Goal: Task Accomplishment & Management: Use online tool/utility

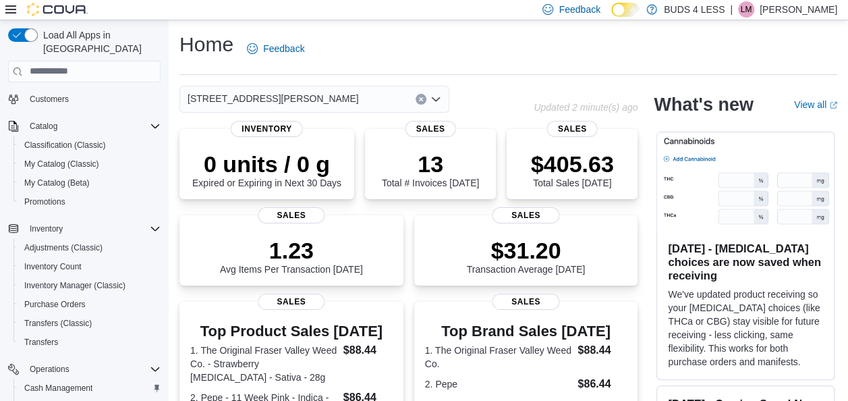
scroll to position [270, 0]
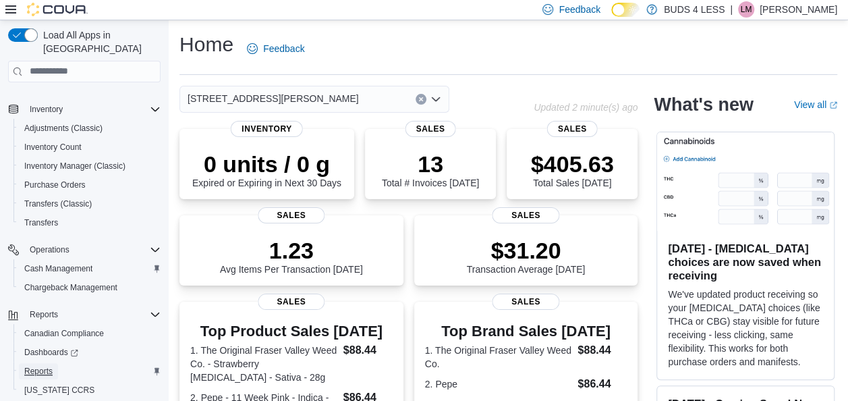
click at [30, 366] on span "Reports" at bounding box center [38, 371] width 28 height 11
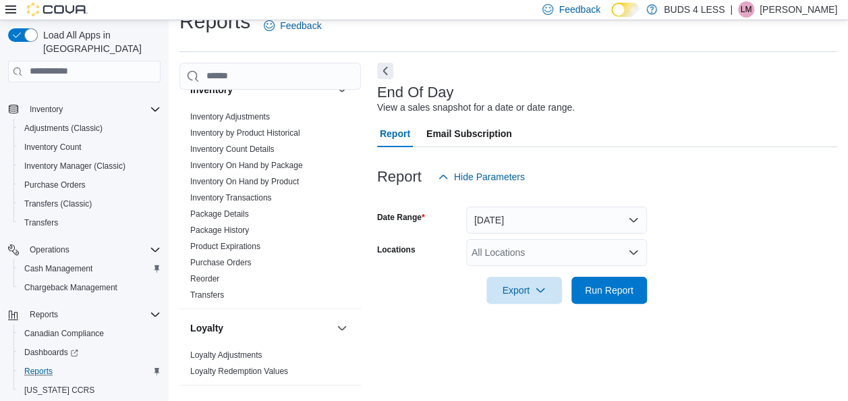
scroll to position [472, 0]
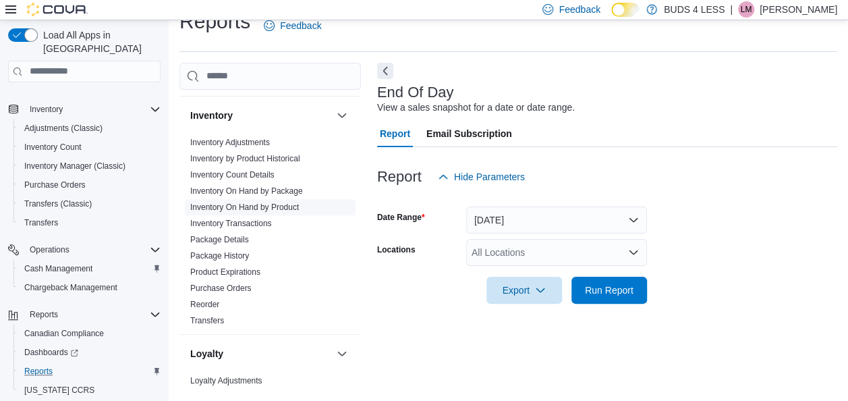
click at [252, 202] on link "Inventory On Hand by Product" at bounding box center [244, 206] width 109 height 9
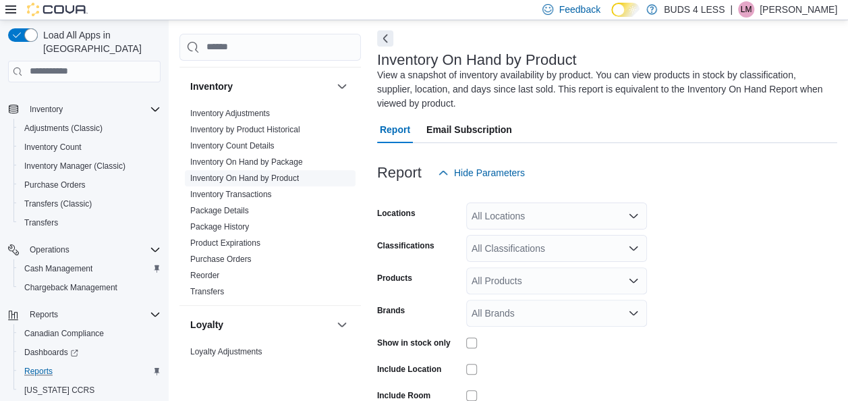
scroll to position [59, 0]
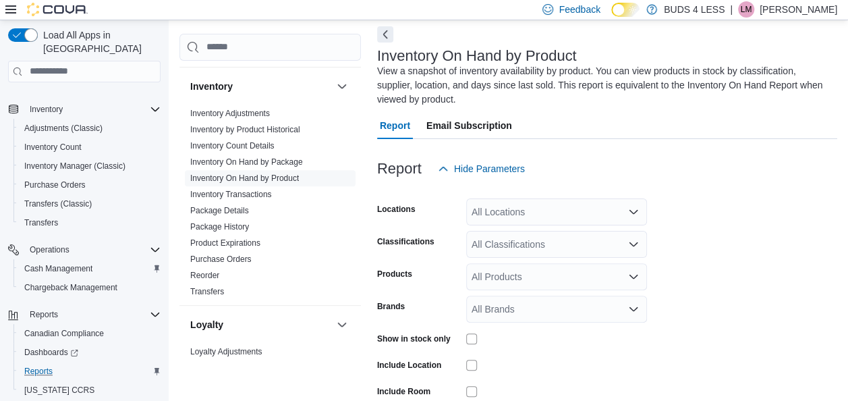
click at [530, 192] on div at bounding box center [607, 190] width 460 height 16
click at [526, 208] on div "All Locations" at bounding box center [556, 211] width 181 height 27
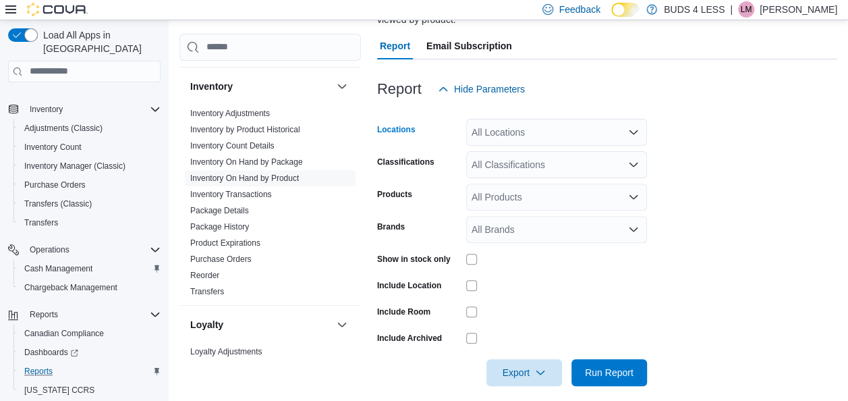
scroll to position [151, 0]
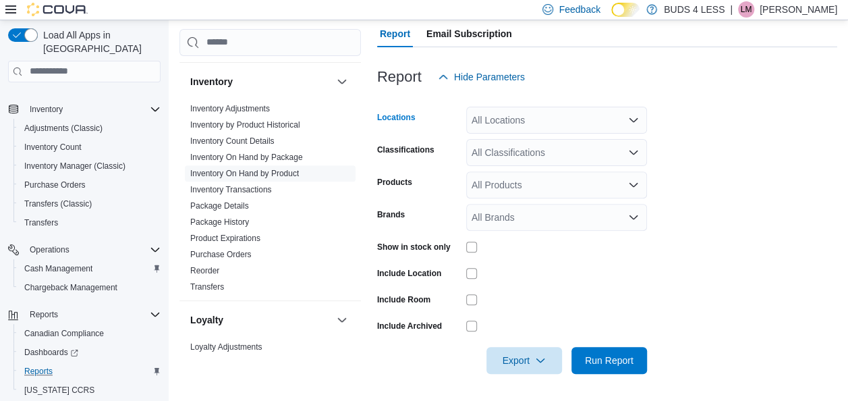
click at [544, 124] on div "All Locations" at bounding box center [556, 120] width 181 height 27
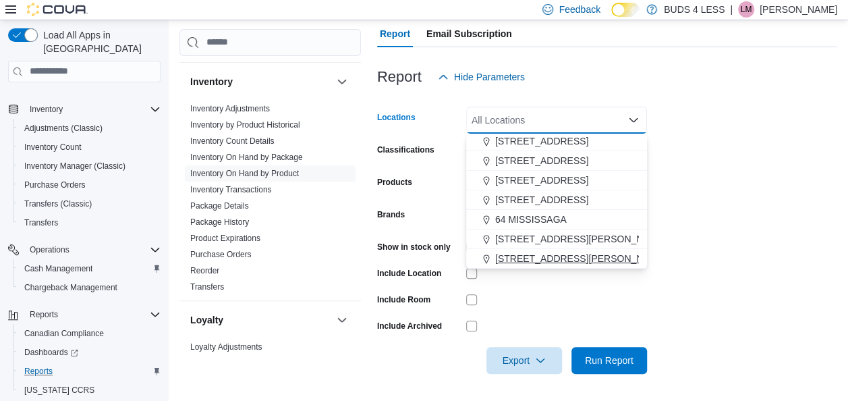
click at [556, 256] on span "[STREET_ADDRESS][PERSON_NAME]" at bounding box center [580, 258] width 171 height 13
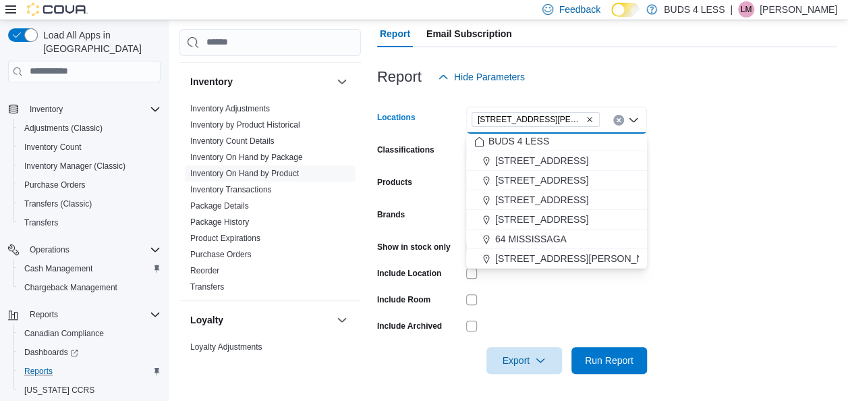
drag, startPoint x: 755, startPoint y: 238, endPoint x: 714, endPoint y: 236, distance: 40.5
click at [755, 238] on form "Locations [STREET_ADDRESS][PERSON_NAME]-E Combo box. Selected. 7500 [PERSON_NAM…" at bounding box center [607, 231] width 460 height 283
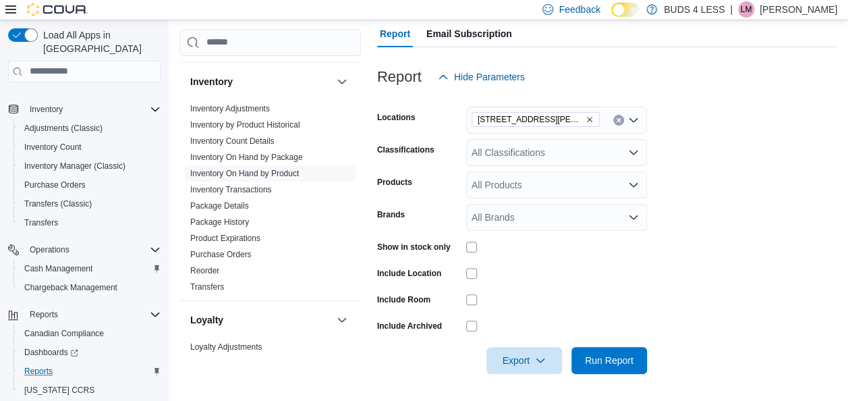
click at [570, 150] on div "All Classifications" at bounding box center [556, 152] width 181 height 27
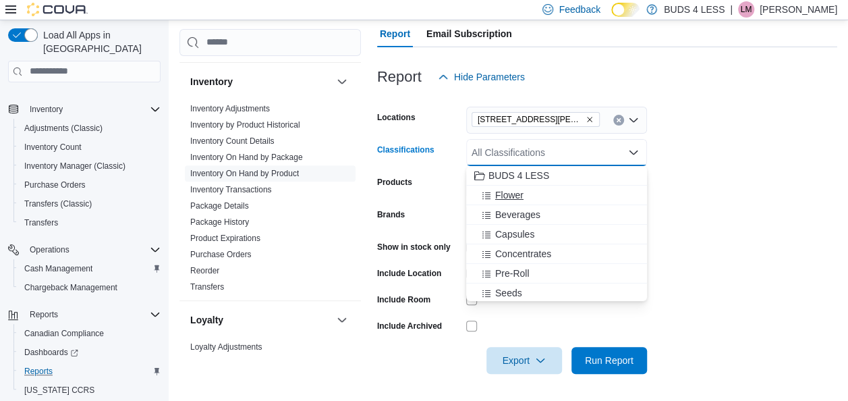
click at [555, 190] on div "Flower" at bounding box center [556, 194] width 165 height 13
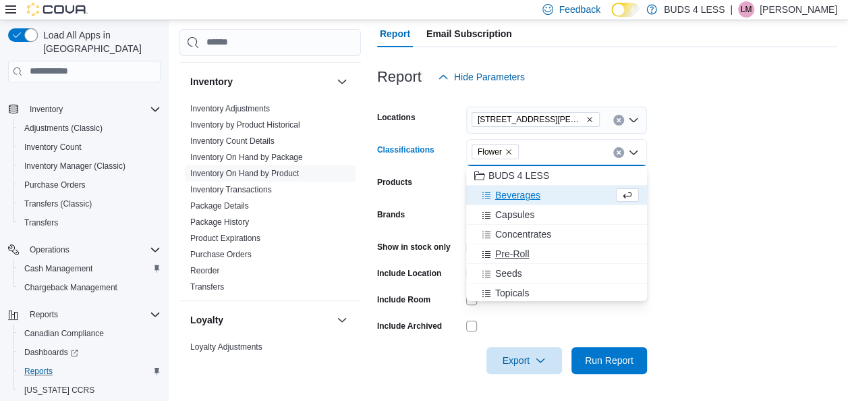
click at [556, 252] on div "Pre-Roll" at bounding box center [556, 253] width 165 height 13
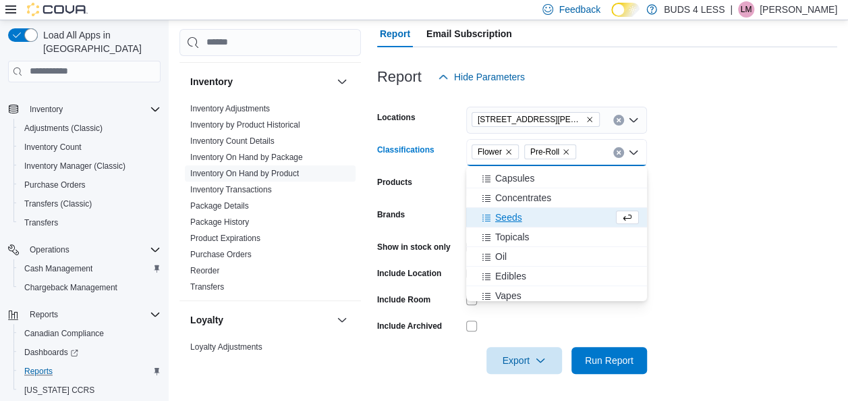
scroll to position [67, 0]
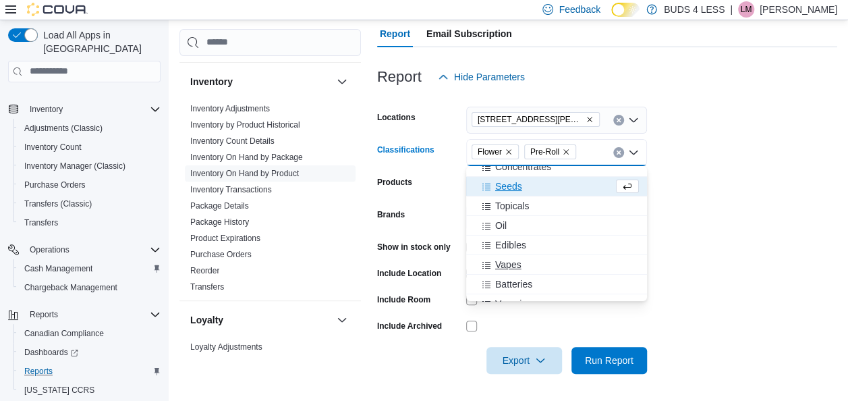
click at [521, 263] on span "Vapes" at bounding box center [508, 264] width 26 height 13
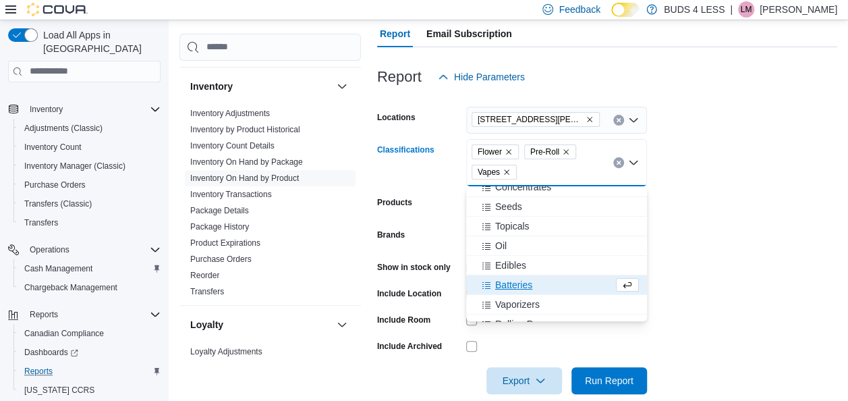
click at [736, 258] on form "Locations [STREET_ADDRESS][PERSON_NAME]-E Classifications Flower Pre-Roll Vapes…" at bounding box center [607, 242] width 460 height 304
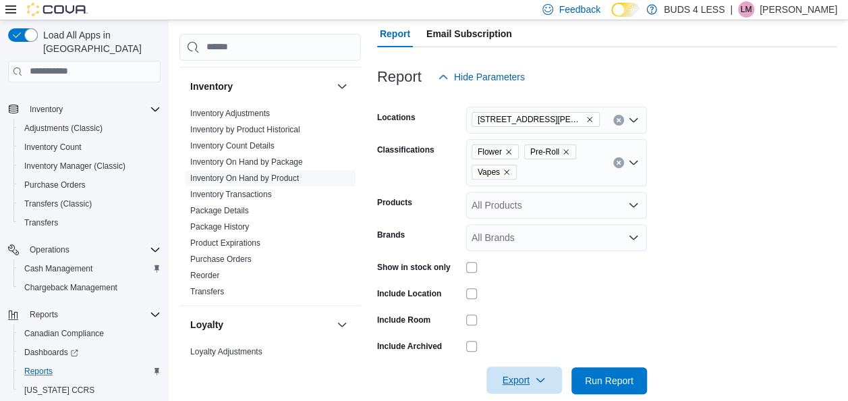
click at [540, 377] on icon "button" at bounding box center [540, 380] width 11 height 11
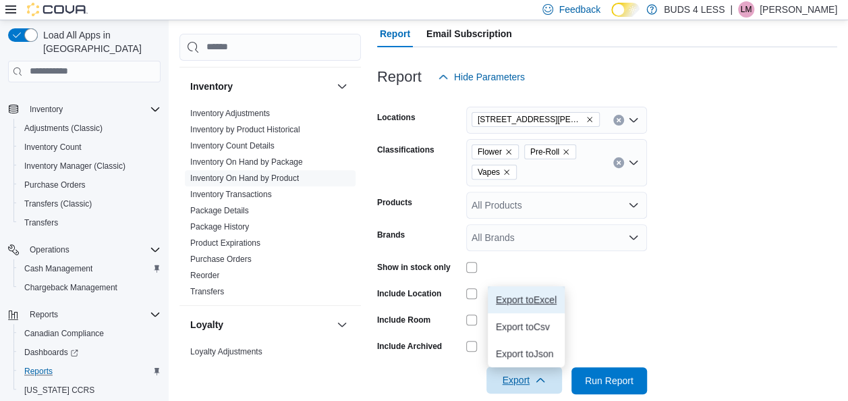
click at [527, 298] on span "Export to Excel" at bounding box center [526, 299] width 61 height 11
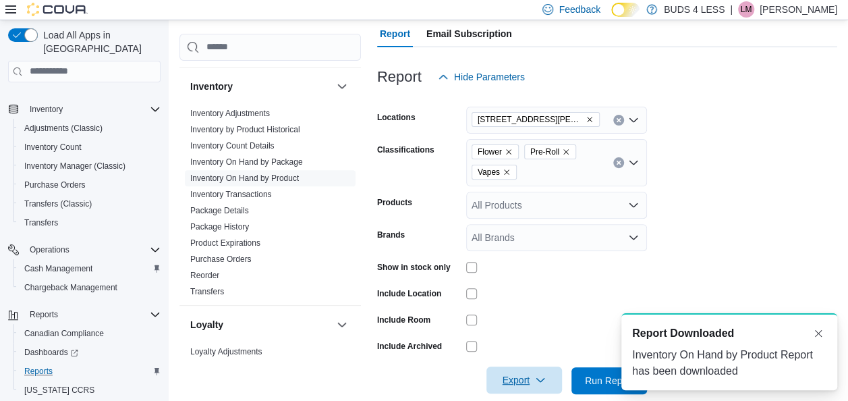
scroll to position [0, 0]
